Goal: Navigation & Orientation: Go to known website

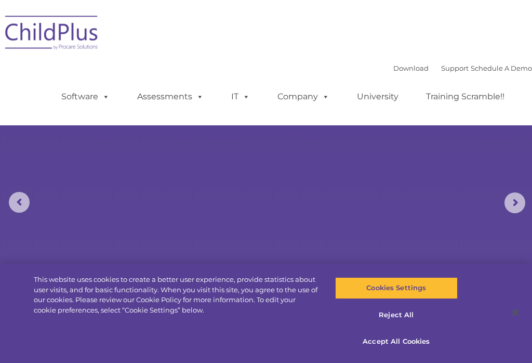
select select "MEDIUM"
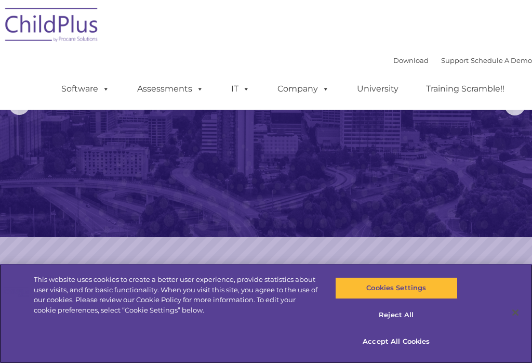
scroll to position [97, 0]
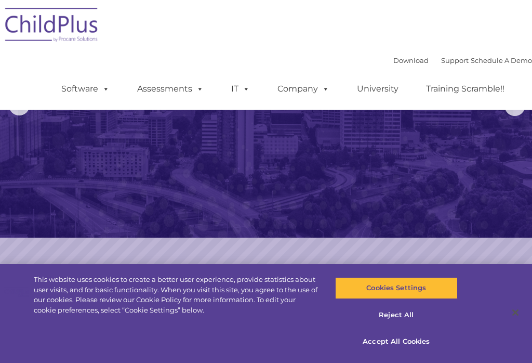
click at [45, 2] on img at bounding box center [52, 27] width 104 height 52
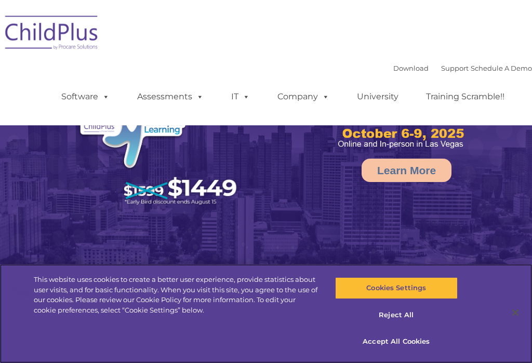
select select "MEDIUM"
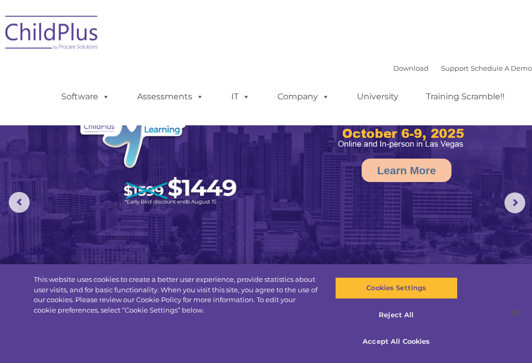
click at [44, 2] on nav "Download Support | Schedule A Demo  MENU MENU Software ChildPlus: The original…" at bounding box center [266, 62] width 532 height 125
click at [14, 211] on rs-arrow at bounding box center [19, 202] width 21 height 21
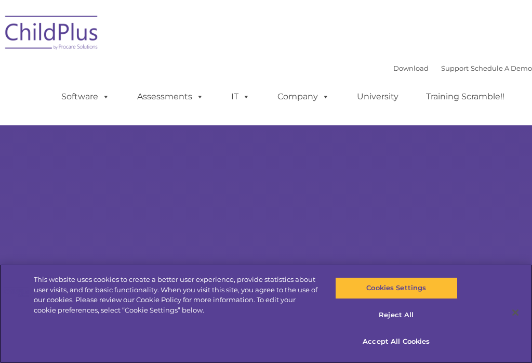
select select "MEDIUM"
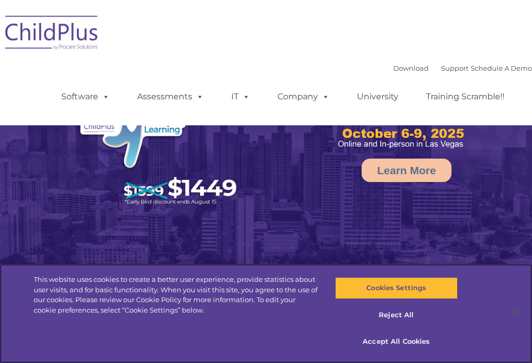
select select "MEDIUM"
